Goal: Information Seeking & Learning: Learn about a topic

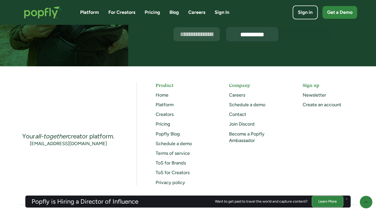
scroll to position [1355, 0]
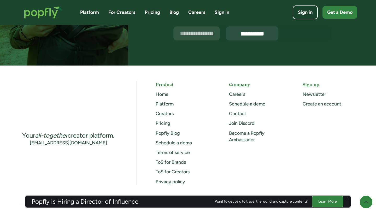
click at [205, 39] on input "Email Form" at bounding box center [197, 33] width 47 height 14
paste input "**********"
type input "**********"
click at [210, 105] on div "Platform" at bounding box center [183, 104] width 55 height 7
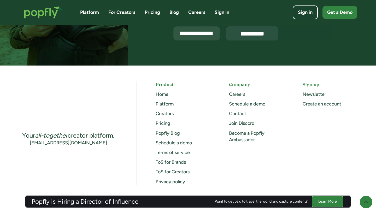
scroll to position [0, 0]
click at [167, 133] on link "Popfly Blog" at bounding box center [168, 133] width 24 height 6
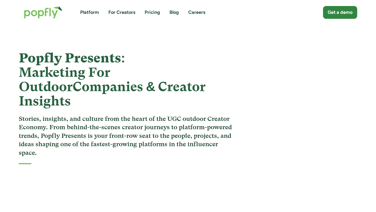
click at [50, 13] on img "home" at bounding box center [43, 12] width 49 height 23
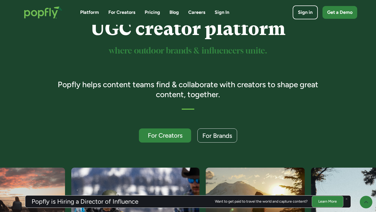
scroll to position [52, 0]
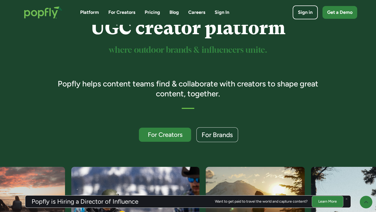
click at [220, 133] on div "For Brands" at bounding box center [217, 135] width 31 height 7
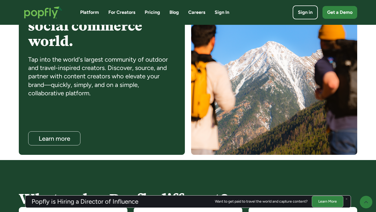
scroll to position [458, 0]
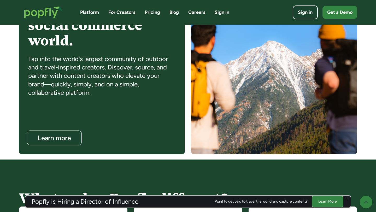
click at [67, 132] on link "Learn more" at bounding box center [54, 138] width 55 height 15
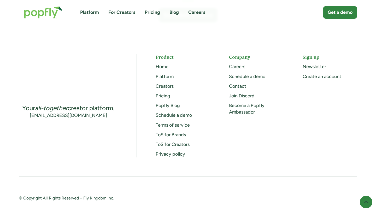
scroll to position [1455, 0]
